Goal: Task Accomplishment & Management: Complete application form

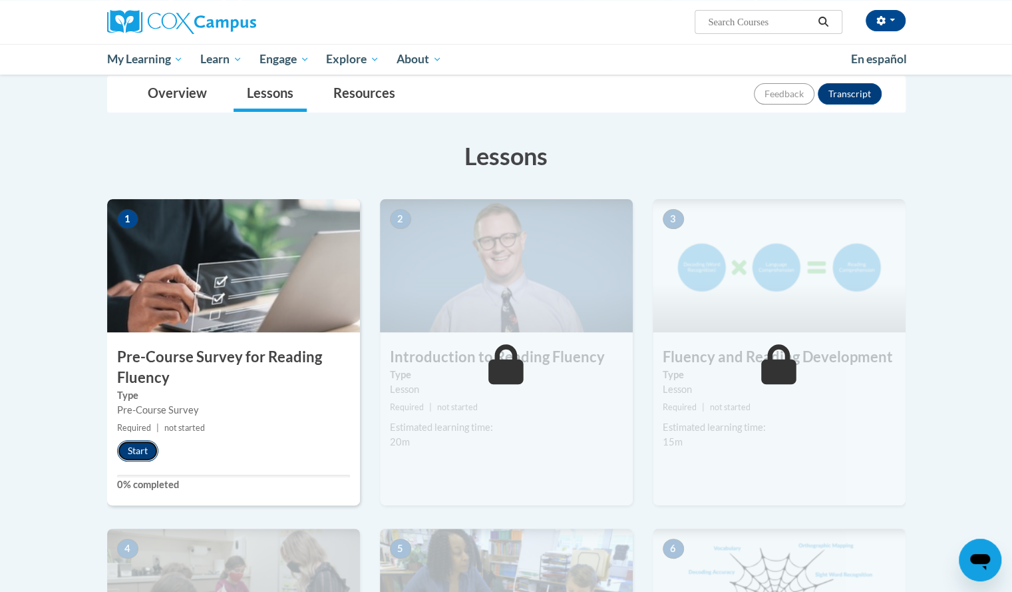
click at [130, 446] on button "Start" at bounding box center [137, 450] width 41 height 21
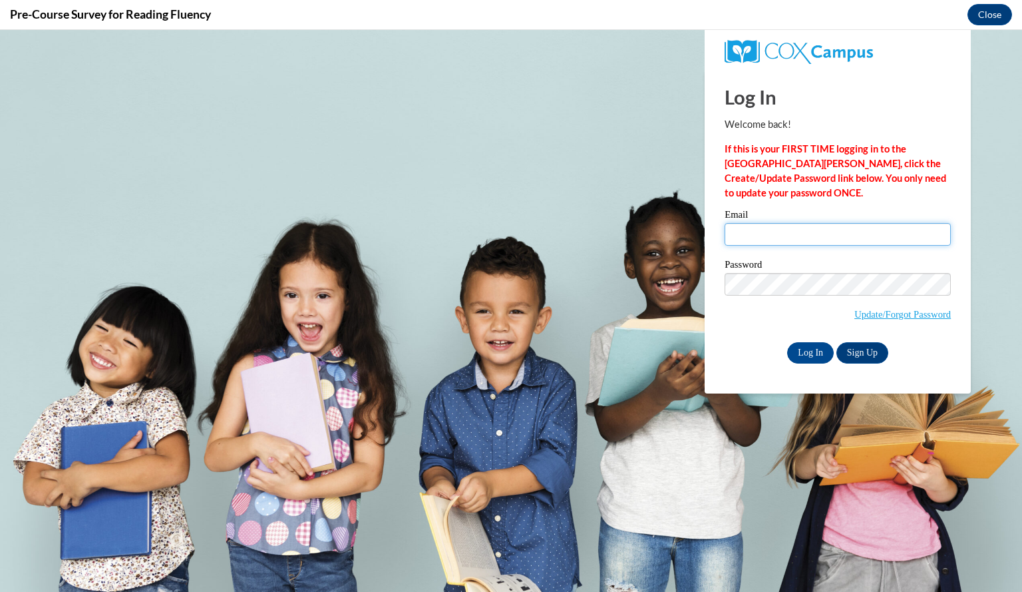
click at [774, 226] on input "Email" at bounding box center [838, 234] width 226 height 23
click at [773, 237] on input "mu" at bounding box center [838, 234] width 226 height 23
type input "[EMAIL_ADDRESS][DOMAIN_NAME]"
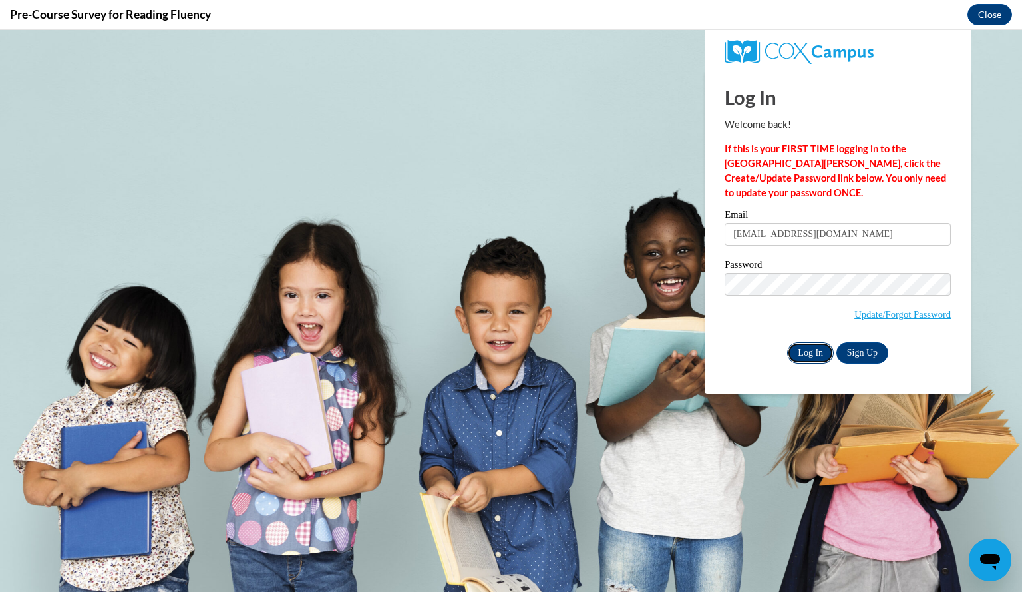
click at [811, 362] on input "Log In" at bounding box center [810, 352] width 47 height 21
click at [806, 357] on input "Log In" at bounding box center [810, 352] width 47 height 21
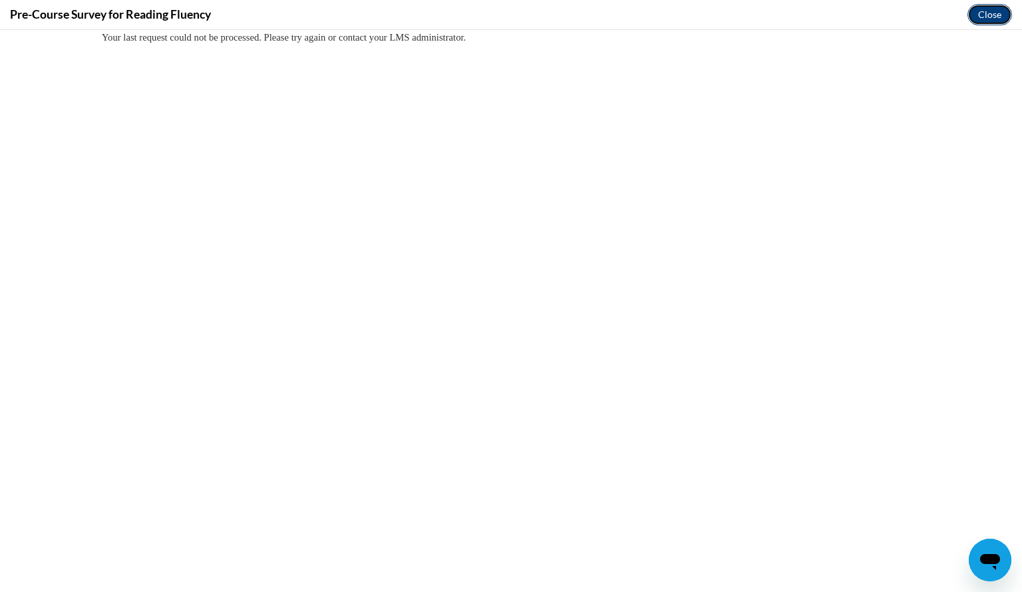
click at [990, 9] on button "Close" at bounding box center [990, 14] width 45 height 21
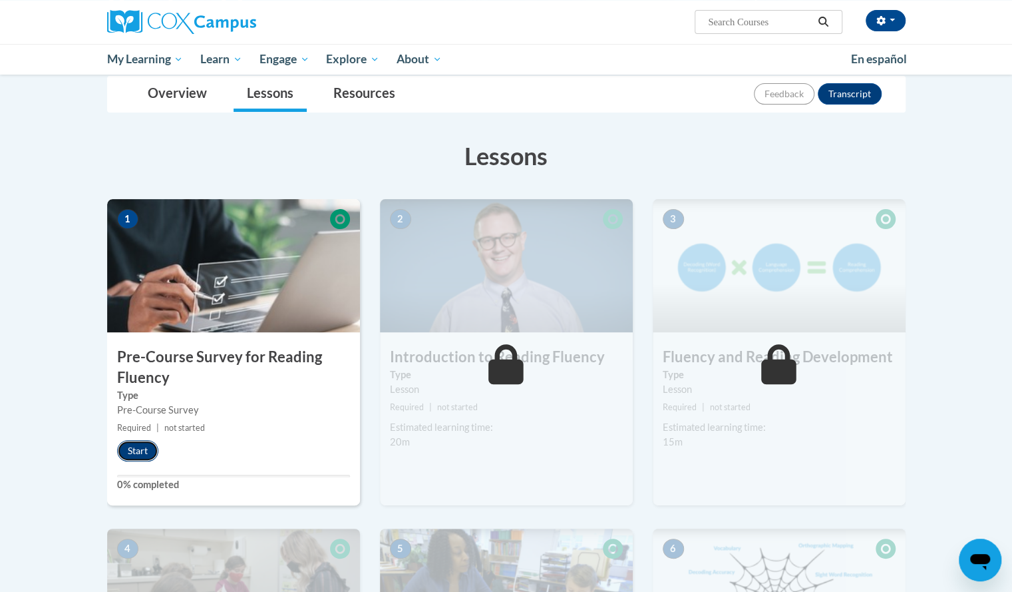
click at [126, 449] on button "Start" at bounding box center [137, 450] width 41 height 21
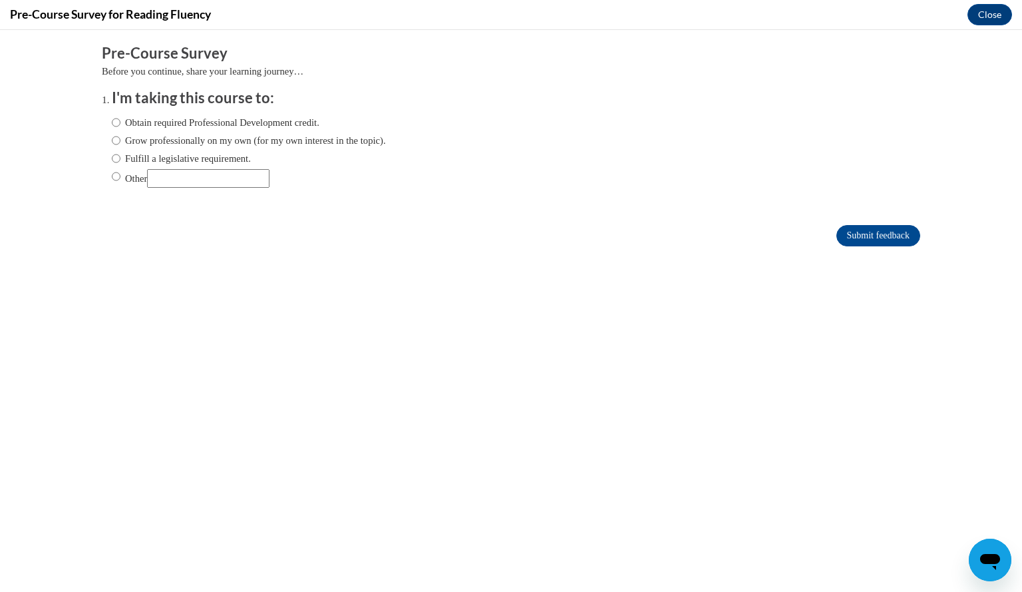
click at [212, 156] on label "Fulfill a legislative requirement." at bounding box center [181, 158] width 139 height 15
click at [120, 156] on input "Fulfill a legislative requirement." at bounding box center [116, 158] width 9 height 15
radio input "true"
click at [838, 223] on form "Pre-Course Survey Before you continue, share your learning journey… I'm taking …" at bounding box center [511, 151] width 819 height 217
click at [839, 230] on input "Submit feedback" at bounding box center [879, 235] width 84 height 21
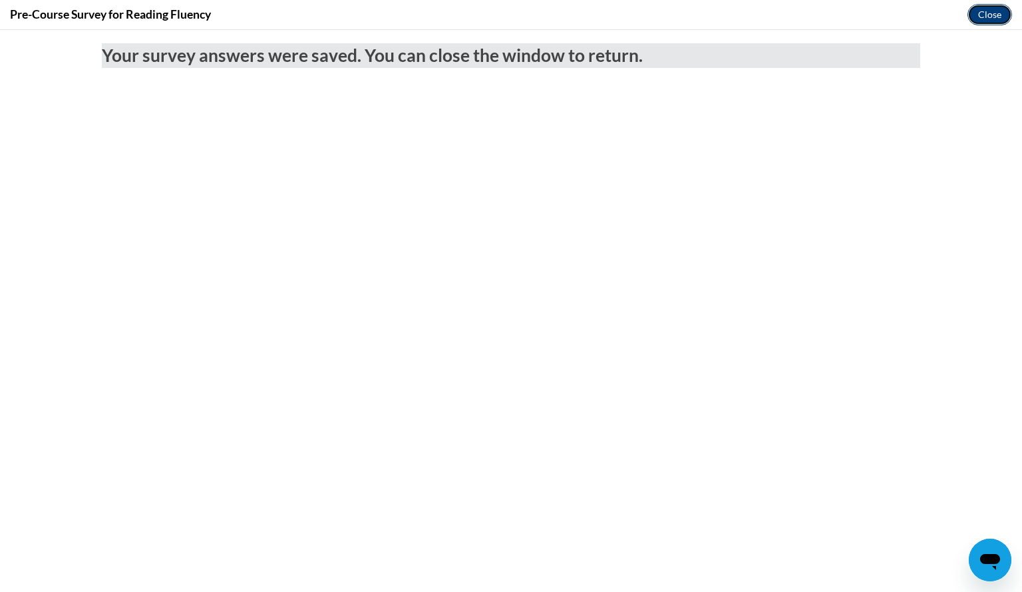
click at [989, 16] on button "Close" at bounding box center [990, 14] width 45 height 21
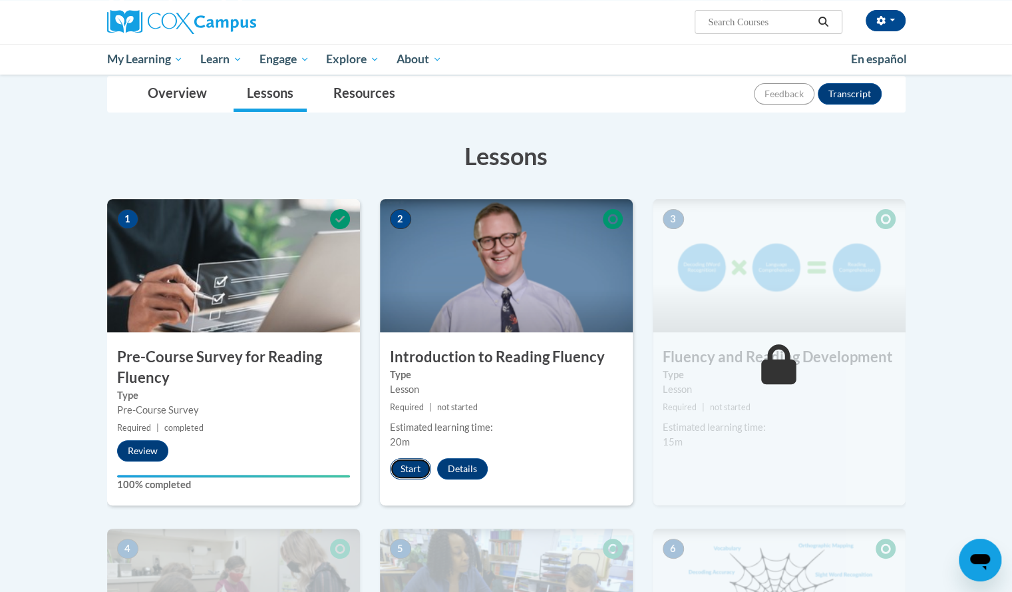
click at [407, 464] on button "Start" at bounding box center [410, 468] width 41 height 21
